Goal: Task Accomplishment & Management: Manage account settings

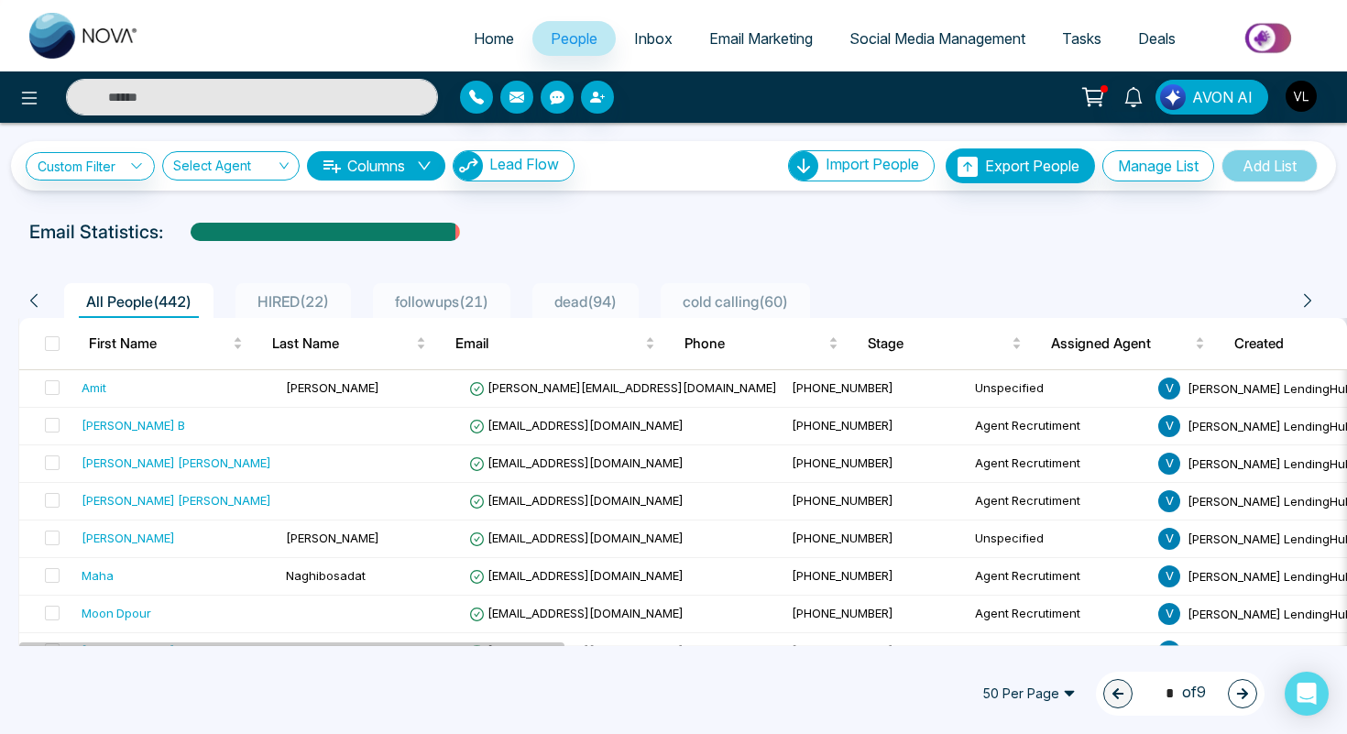
click at [1318, 89] on div "AVON AI" at bounding box center [1067, 97] width 540 height 35
click at [1303, 99] on img "button" at bounding box center [1300, 96] width 31 height 31
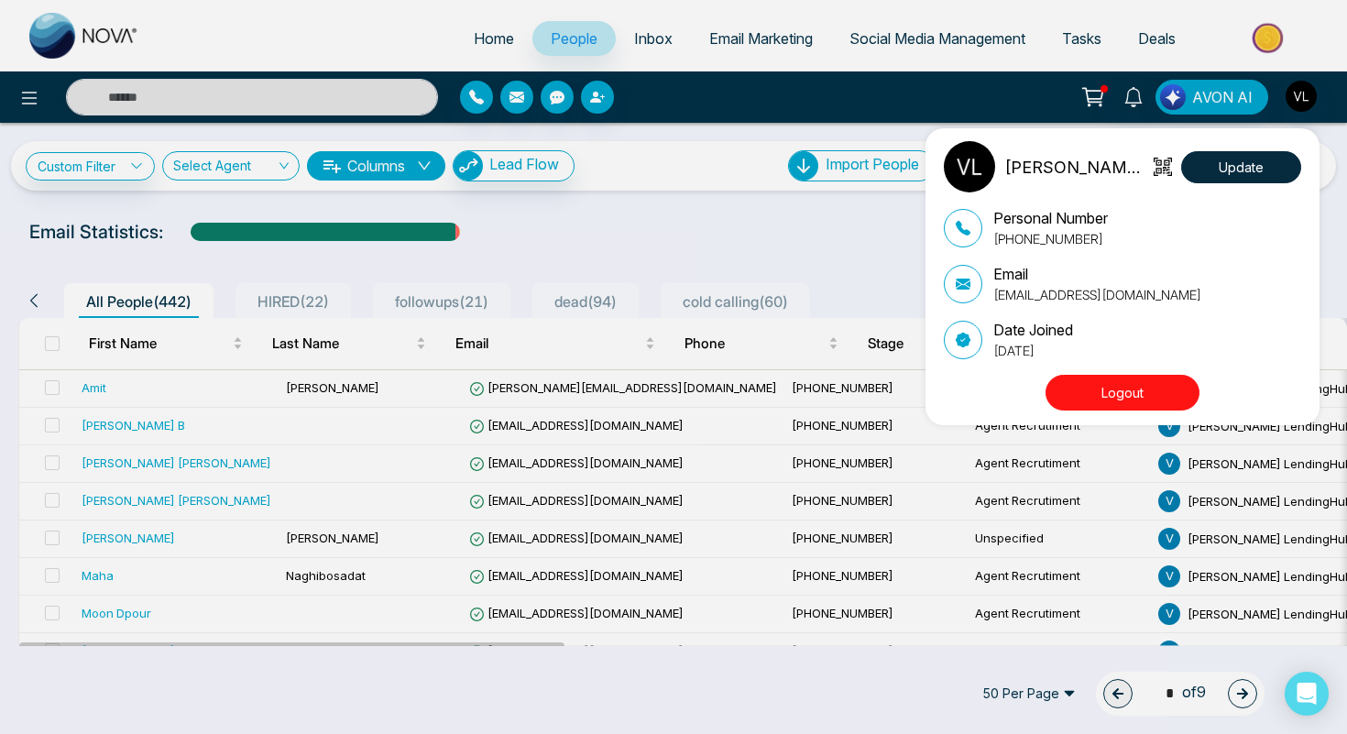
click at [1136, 404] on button "Logout" at bounding box center [1122, 393] width 154 height 36
